Goal: Navigation & Orientation: Find specific page/section

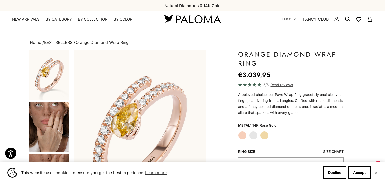
click at [48, 128] on img "Go to item 4" at bounding box center [49, 127] width 40 height 50
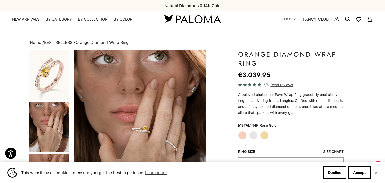
scroll to position [0, 138]
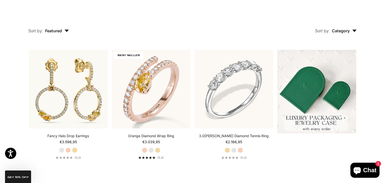
scroll to position [66, 0]
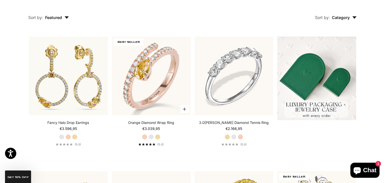
click at [152, 138] on label "White Gold" at bounding box center [151, 137] width 6 height 6
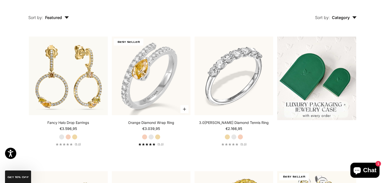
click at [157, 137] on label "Yellow Gold" at bounding box center [158, 137] width 6 height 6
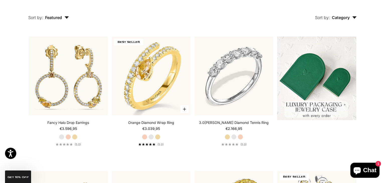
click at [150, 137] on label "White Gold" at bounding box center [151, 137] width 6 height 6
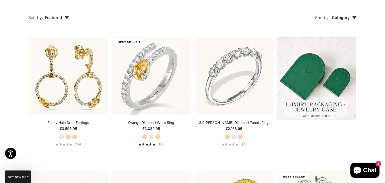
click at [178, 21] on div "Sort by: Category Sort by Bracelet Earrings Necklace Ring" at bounding box center [224, 14] width 288 height 21
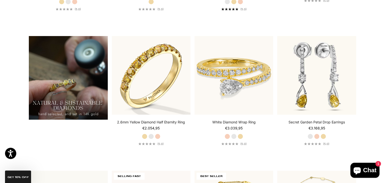
scroll to position [344, 0]
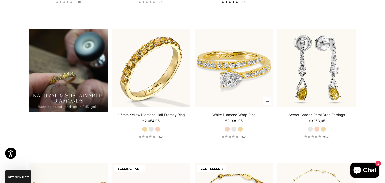
click at [235, 128] on label "White Gold" at bounding box center [234, 130] width 6 height 6
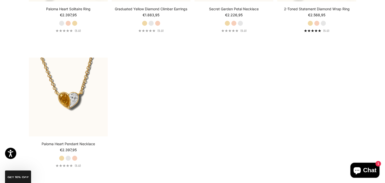
scroll to position [1130, 0]
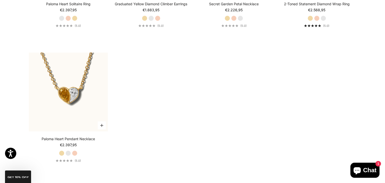
click at [68, 153] on label "White Gold" at bounding box center [68, 154] width 6 height 6
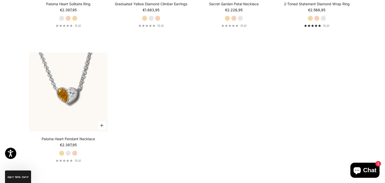
click at [75, 153] on label "Rose Gold" at bounding box center [75, 154] width 6 height 6
click at [63, 151] on label "Yellow Gold" at bounding box center [62, 154] width 6 height 6
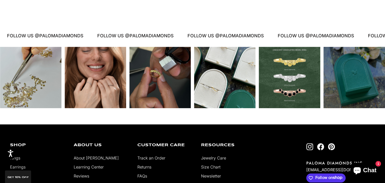
scroll to position [0, 0]
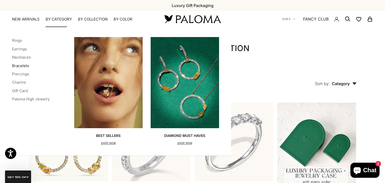
click at [21, 66] on link "Bracelets" at bounding box center [20, 65] width 17 height 5
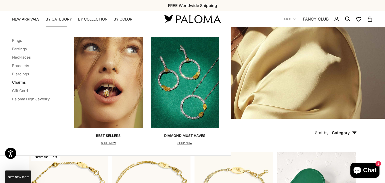
click at [16, 82] on link "Charms" at bounding box center [19, 82] width 14 height 5
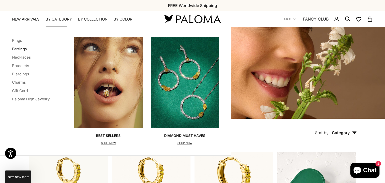
click at [18, 50] on link "Earrings" at bounding box center [19, 49] width 15 height 5
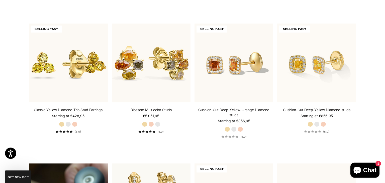
scroll to position [276, 0]
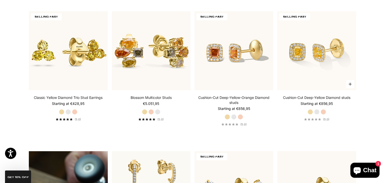
click at [325, 114] on label "Rose Gold" at bounding box center [324, 112] width 6 height 6
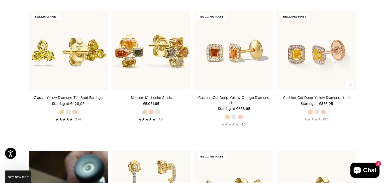
click at [316, 112] on label "White Gold" at bounding box center [317, 112] width 6 height 6
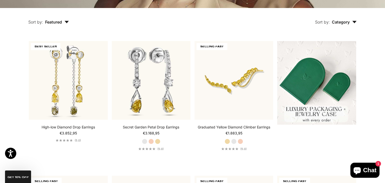
scroll to position [0, 0]
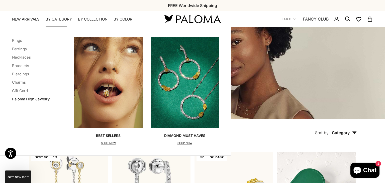
click at [32, 99] on link "Paloma High Jewelry" at bounding box center [31, 99] width 38 height 5
